Goal: Task Accomplishment & Management: Manage account settings

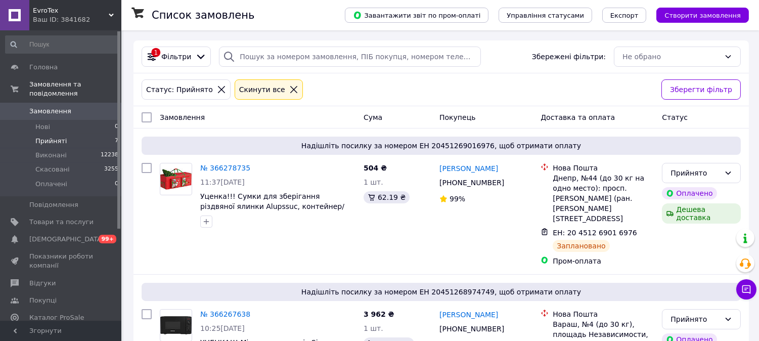
drag, startPoint x: 40, startPoint y: 147, endPoint x: 92, endPoint y: 138, distance: 52.0
click at [41, 151] on span "Виконані" at bounding box center [50, 155] width 31 height 9
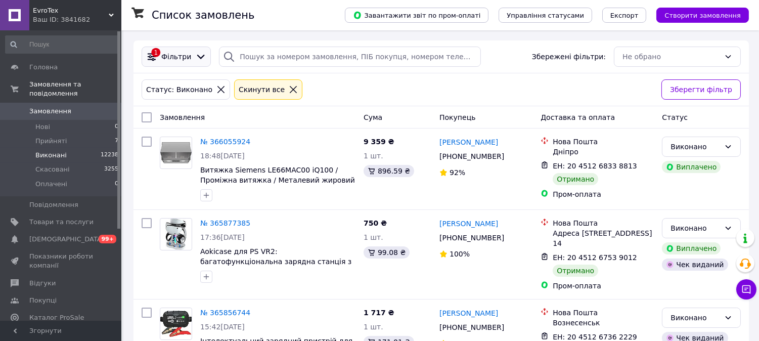
click at [172, 54] on span "Фільтри" at bounding box center [176, 57] width 30 height 10
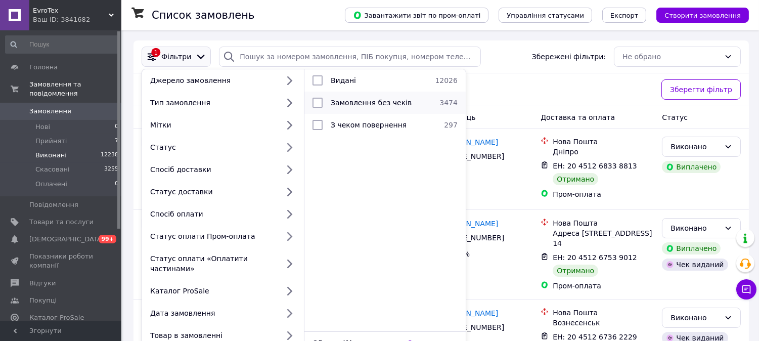
click at [365, 104] on span "Замовлення без чеків" at bounding box center [371, 103] width 81 height 8
checkbox input "true"
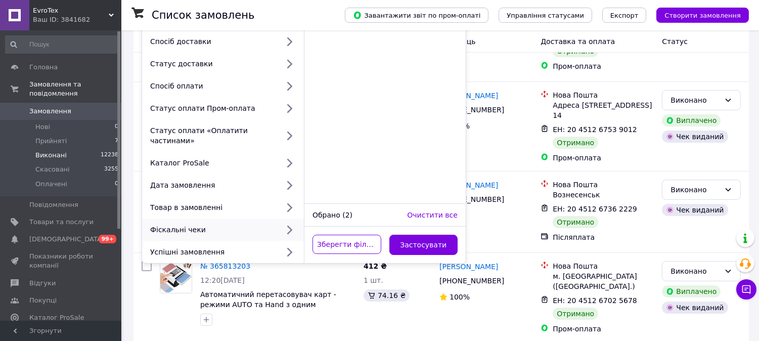
scroll to position [168, 0]
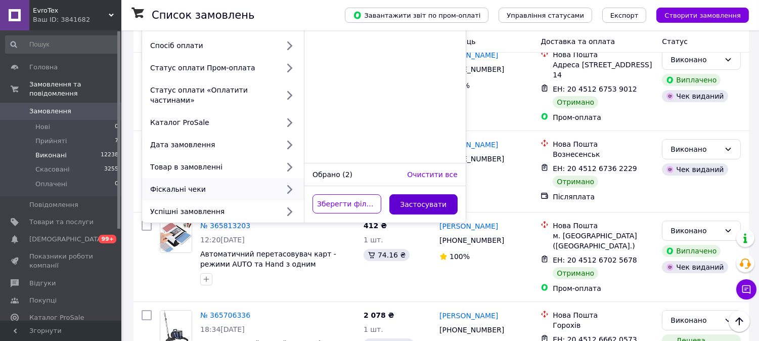
click at [415, 195] on button "Застосувати" at bounding box center [424, 204] width 69 height 20
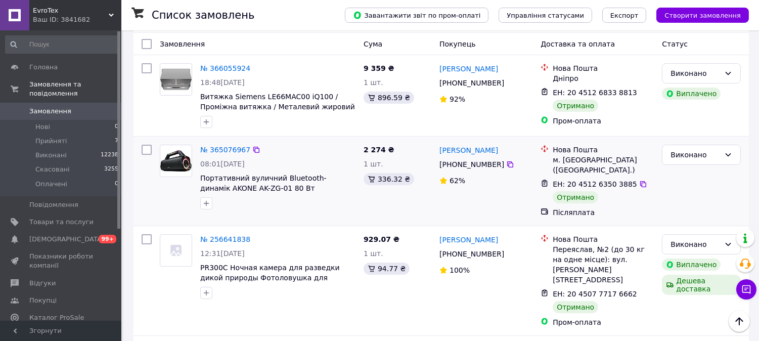
scroll to position [56, 0]
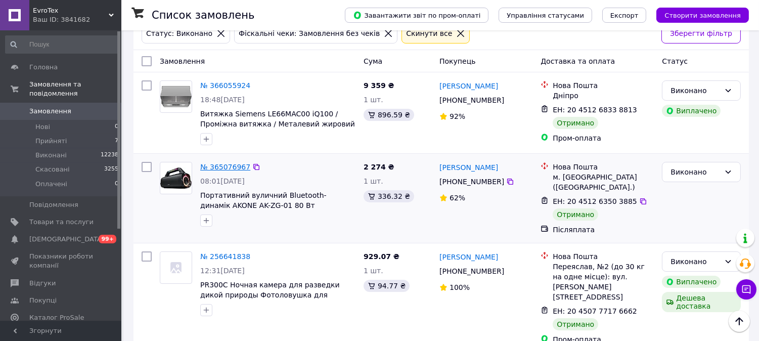
click at [223, 165] on link "№ 365076967" at bounding box center [225, 167] width 50 height 8
click at [229, 81] on link "№ 366055924" at bounding box center [225, 85] width 50 height 8
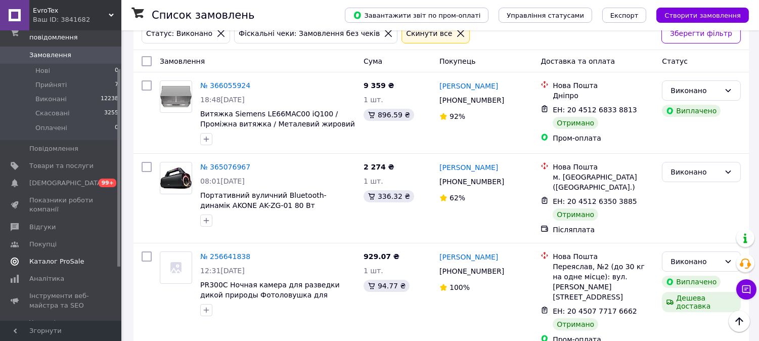
click at [43, 257] on span "Каталог ProSale" at bounding box center [56, 261] width 55 height 9
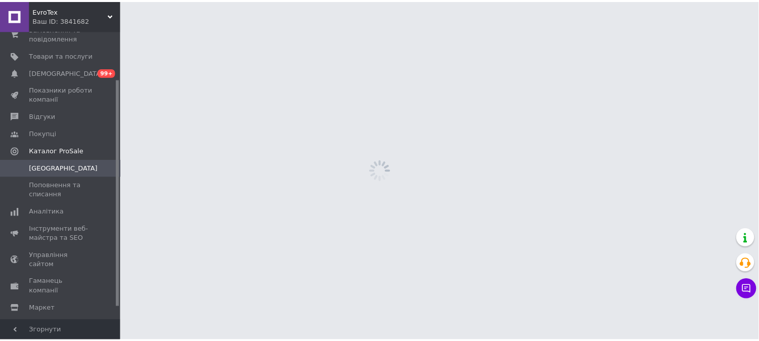
scroll to position [61, 0]
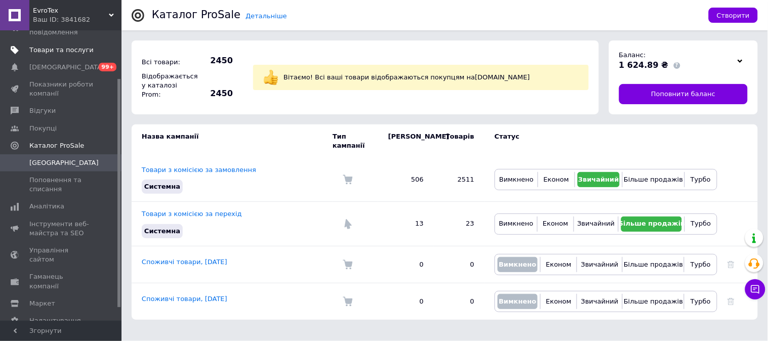
click at [43, 50] on span "Товари та послуги" at bounding box center [61, 50] width 64 height 9
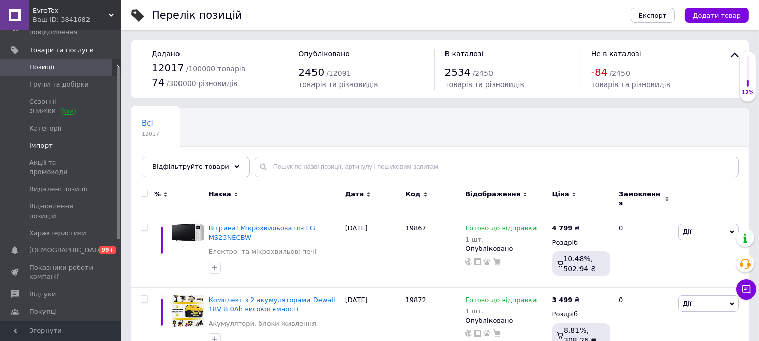
click at [42, 137] on link "Імпорт" at bounding box center [62, 145] width 124 height 17
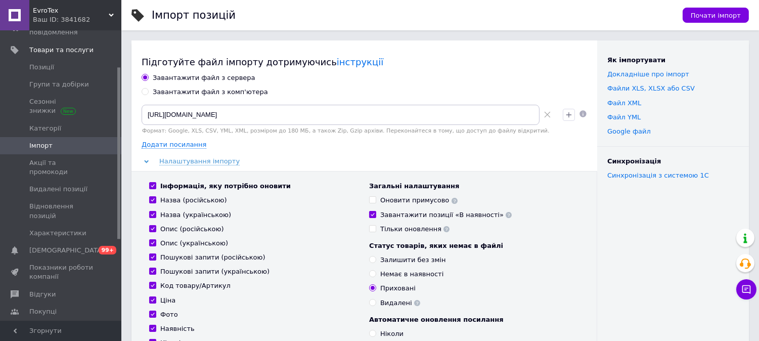
click at [730, 7] on div "Почати імпорт" at bounding box center [711, 15] width 76 height 30
click at [727, 18] on span "Почати імпорт" at bounding box center [716, 16] width 50 height 8
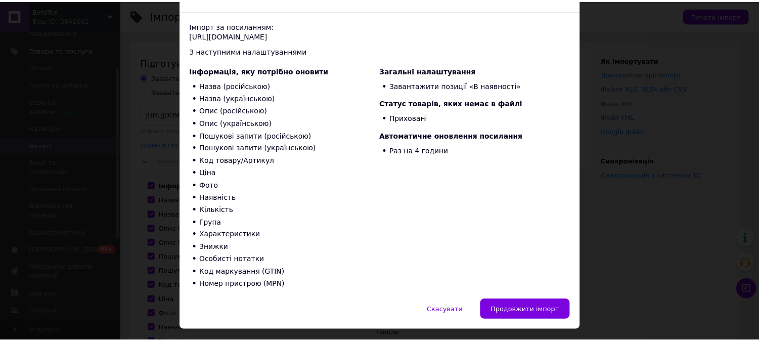
scroll to position [85, 0]
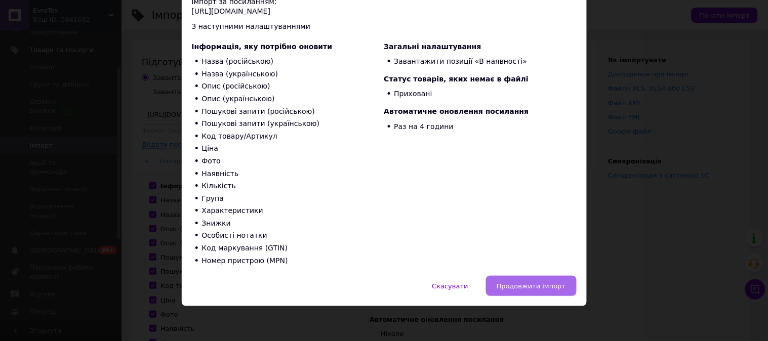
click at [522, 282] on span "Продовжити імпорт" at bounding box center [530, 286] width 69 height 8
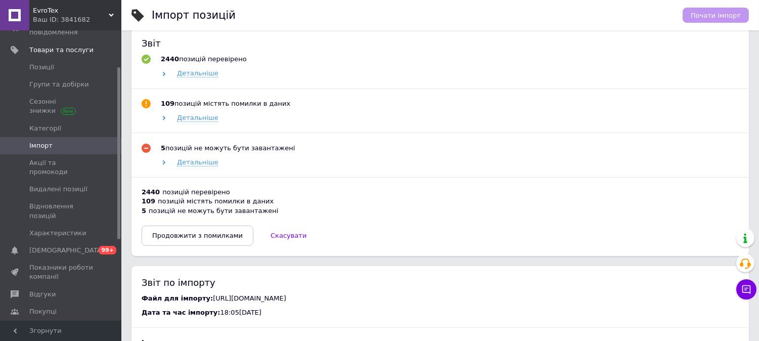
scroll to position [674, 0]
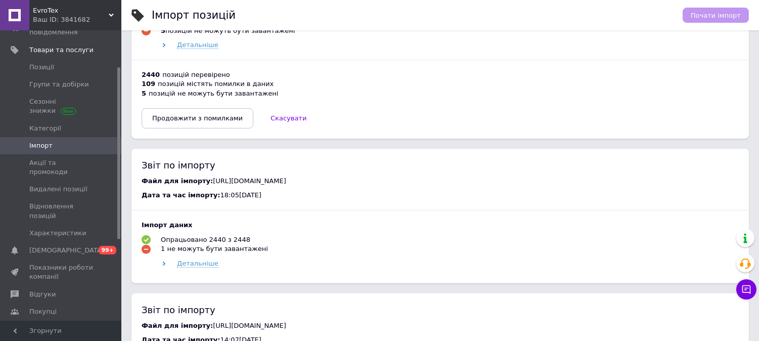
drag, startPoint x: 203, startPoint y: 124, endPoint x: 235, endPoint y: 144, distance: 37.3
click at [203, 122] on span "Продовжити з помилками" at bounding box center [197, 118] width 91 height 8
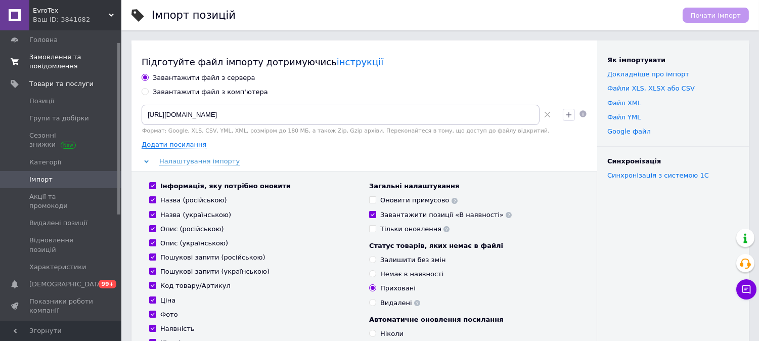
scroll to position [0, 0]
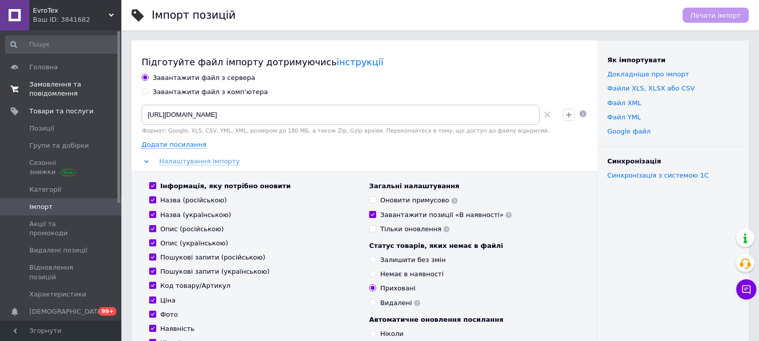
click at [44, 87] on span "Замовлення та повідомлення" at bounding box center [61, 89] width 64 height 18
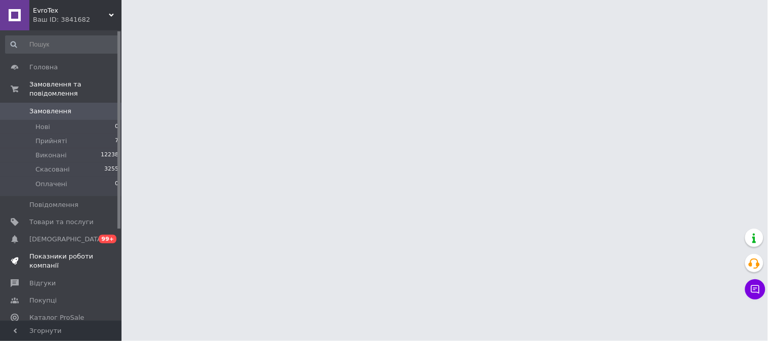
click at [56, 252] on span "Показники роботи компанії" at bounding box center [61, 261] width 64 height 18
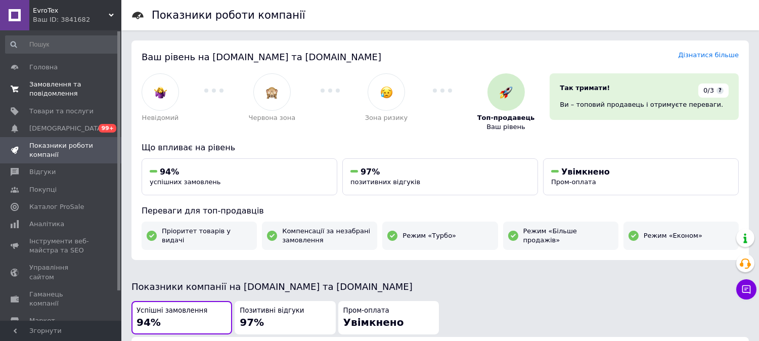
click at [54, 95] on span "Замовлення та повідомлення" at bounding box center [61, 89] width 64 height 18
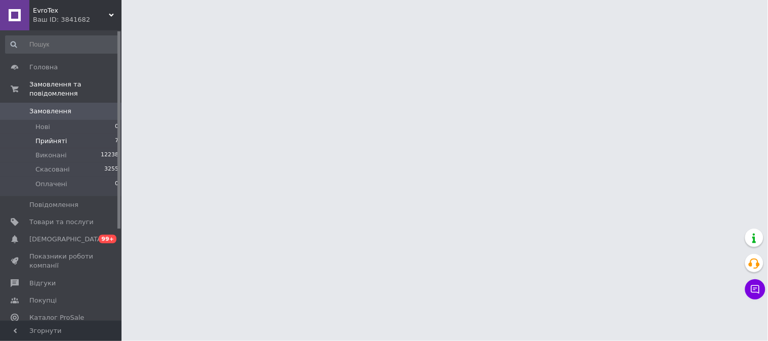
click at [54, 137] on span "Прийняті" at bounding box center [50, 141] width 31 height 9
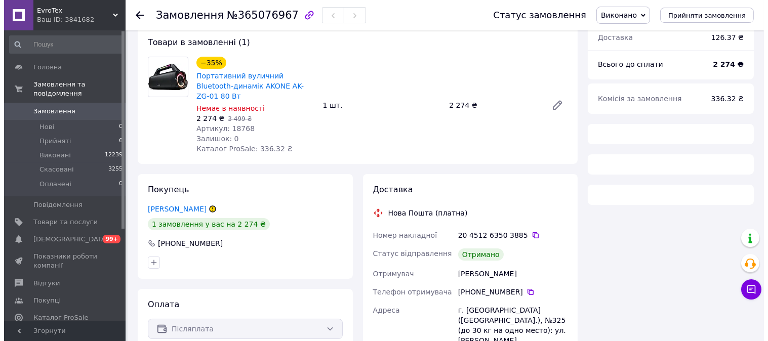
scroll to position [149, 0]
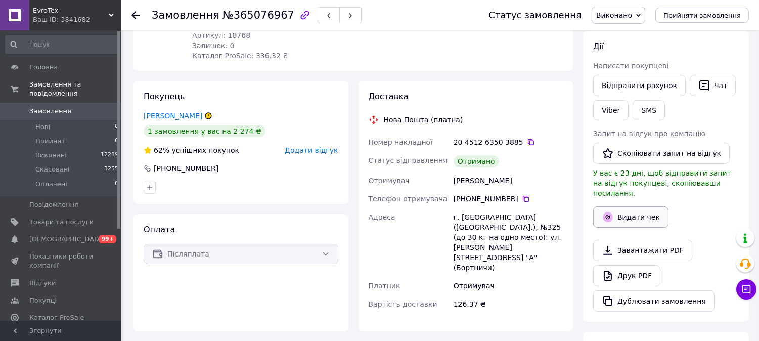
click at [632, 207] on button "Видати чек" at bounding box center [631, 216] width 75 height 21
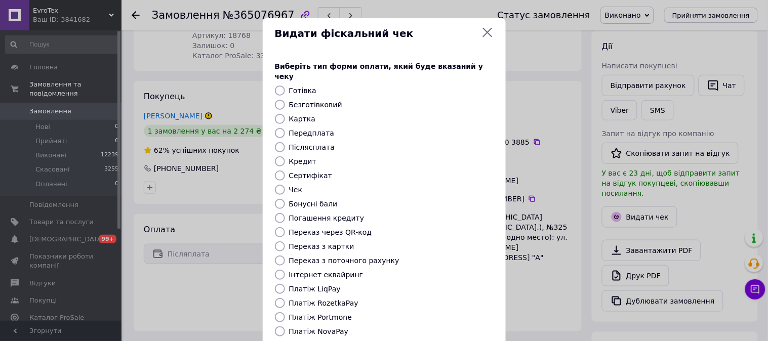
click at [307, 143] on label "Післясплата" at bounding box center [312, 147] width 46 height 8
click at [285, 142] on input "Післясплата" at bounding box center [280, 147] width 10 height 10
radio input "true"
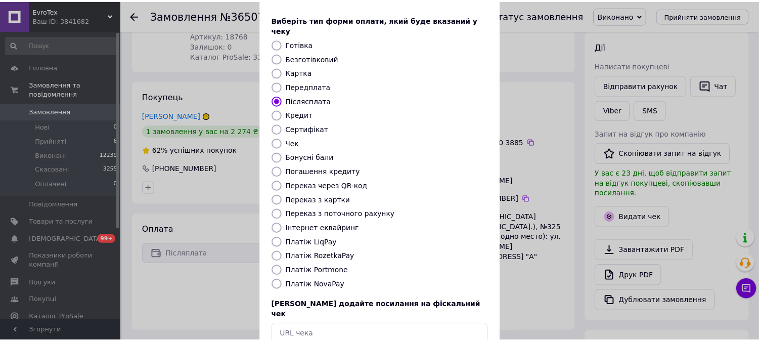
scroll to position [94, 0]
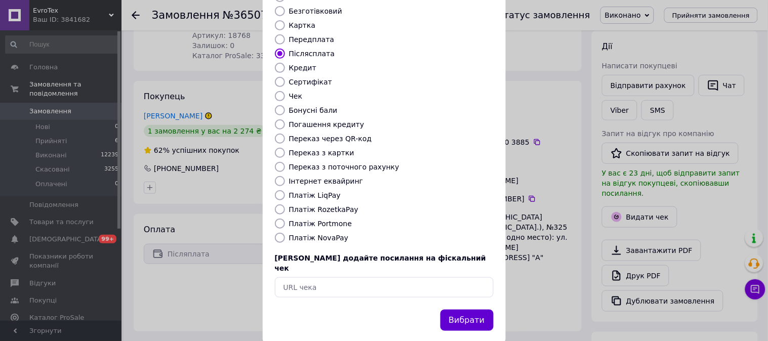
click at [484, 310] on button "Вибрати" at bounding box center [466, 321] width 53 height 22
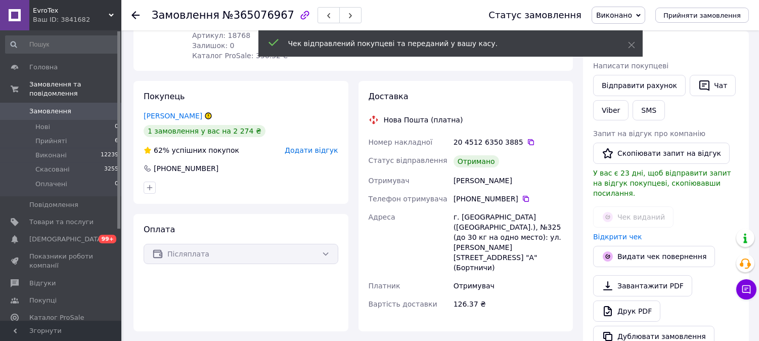
scroll to position [37, 0]
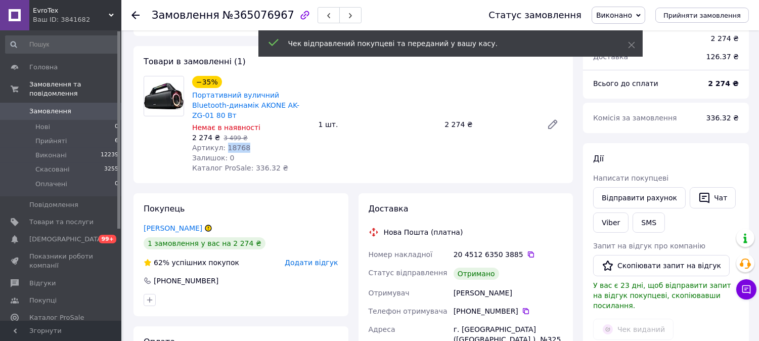
drag, startPoint x: 241, startPoint y: 138, endPoint x: 223, endPoint y: 138, distance: 18.2
click at [223, 143] on div "Артикул: 18768" at bounding box center [251, 148] width 118 height 10
copy span "18768"
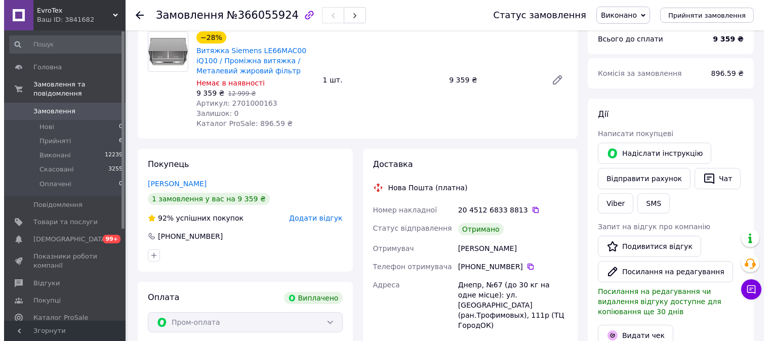
scroll to position [225, 0]
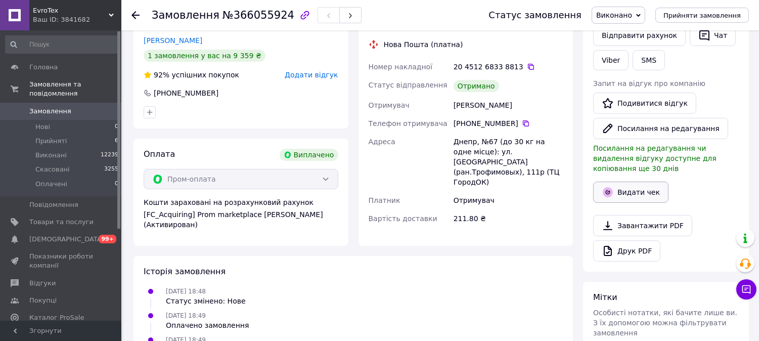
click at [620, 182] on button "Видати чек" at bounding box center [631, 192] width 75 height 21
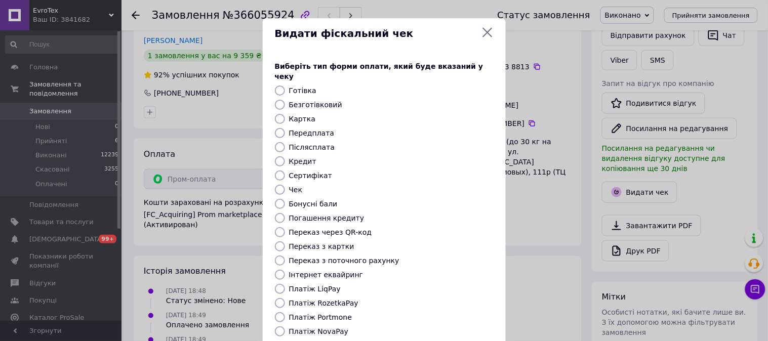
click at [314, 299] on label "Платіж RozetkaPay" at bounding box center [323, 303] width 69 height 8
click at [285, 298] on input "Платіж RozetkaPay" at bounding box center [280, 303] width 10 height 10
radio input "true"
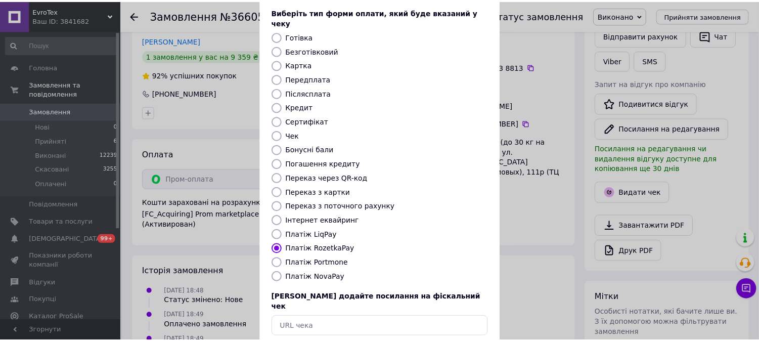
scroll to position [94, 0]
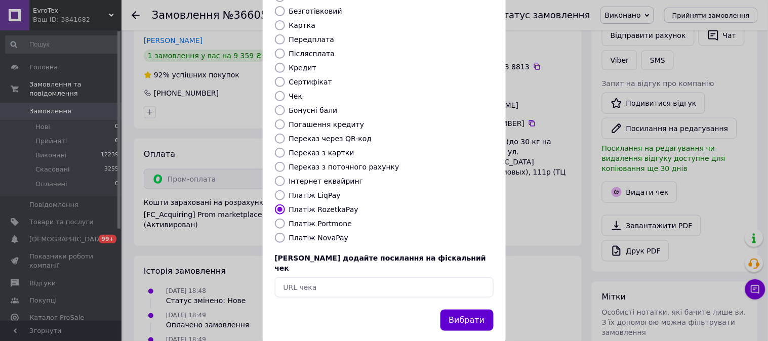
click at [480, 310] on button "Вибрати" at bounding box center [466, 321] width 53 height 22
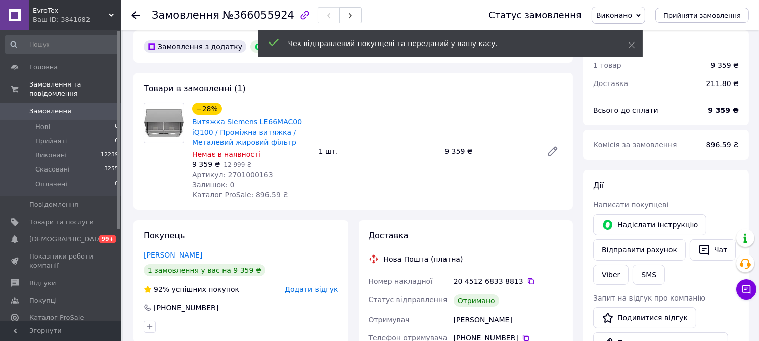
scroll to position [0, 0]
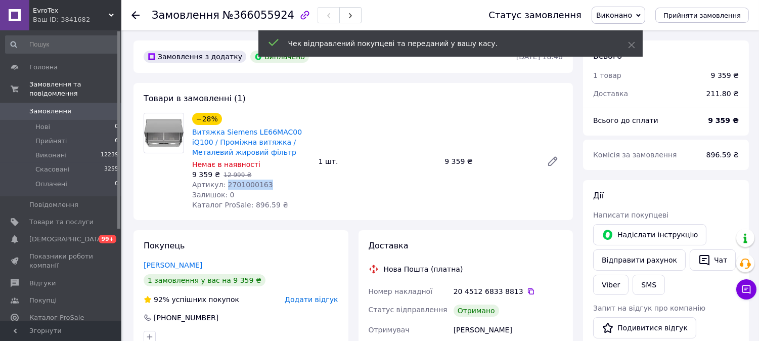
drag, startPoint x: 262, startPoint y: 183, endPoint x: 223, endPoint y: 186, distance: 39.1
click at [223, 186] on div "Артикул: 2701000163" at bounding box center [251, 185] width 118 height 10
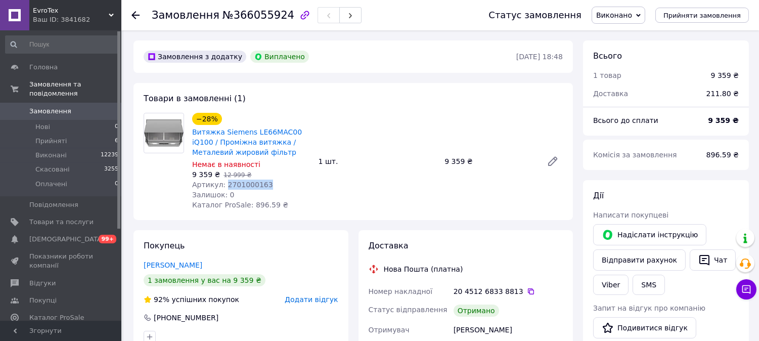
copy span "2701000163"
